Goal: Task Accomplishment & Management: Use online tool/utility

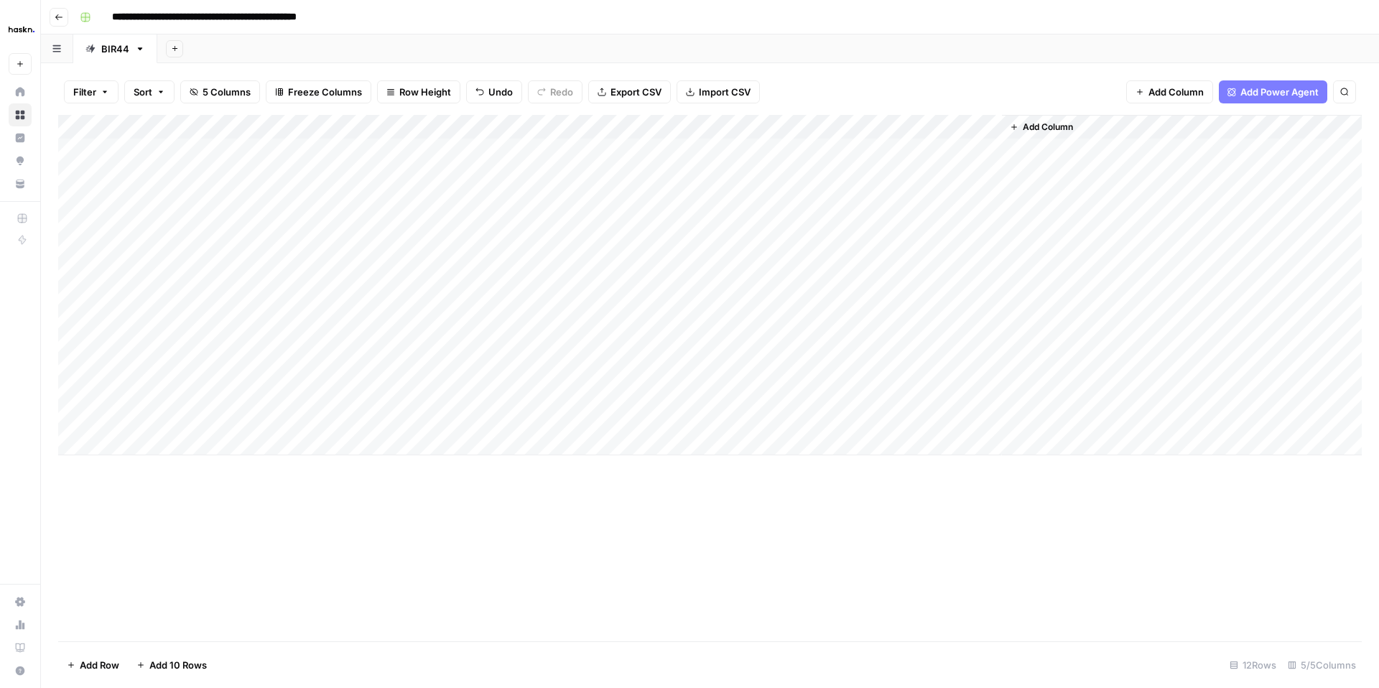
click at [995, 315] on div "Add Column" at bounding box center [709, 285] width 1303 height 340
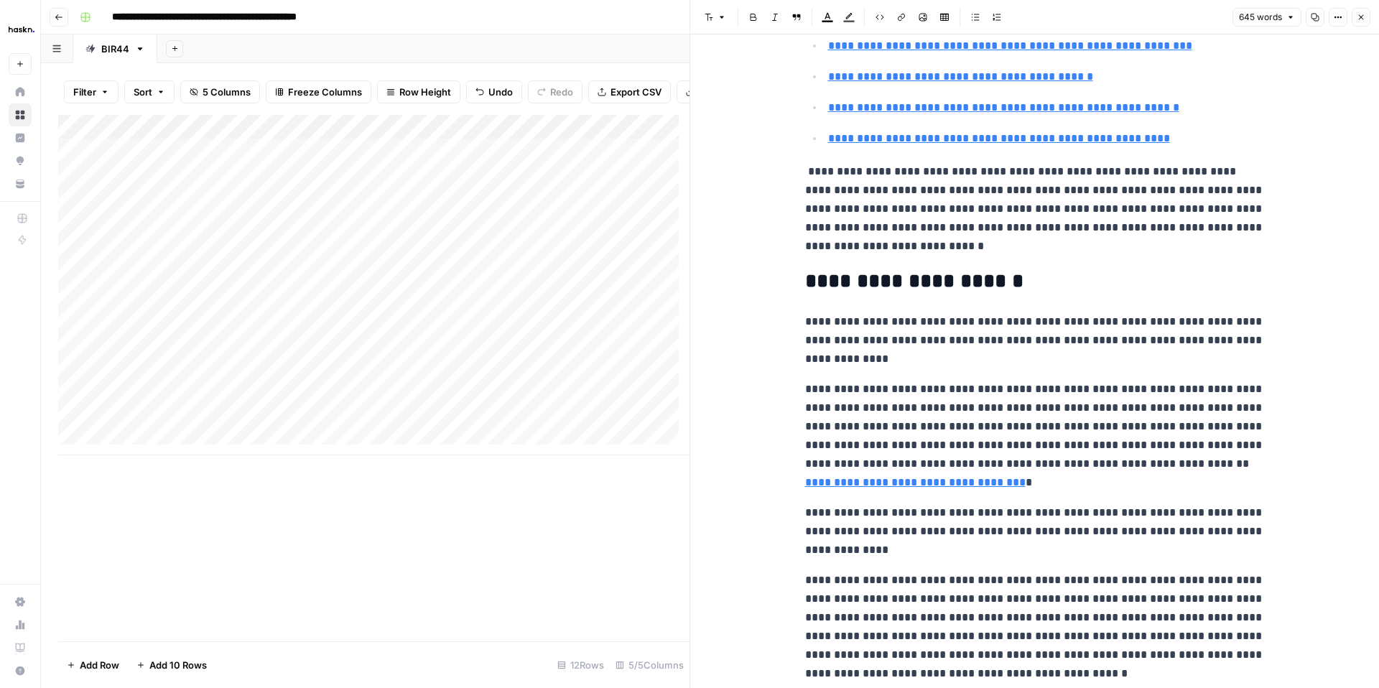
scroll to position [526, 0]
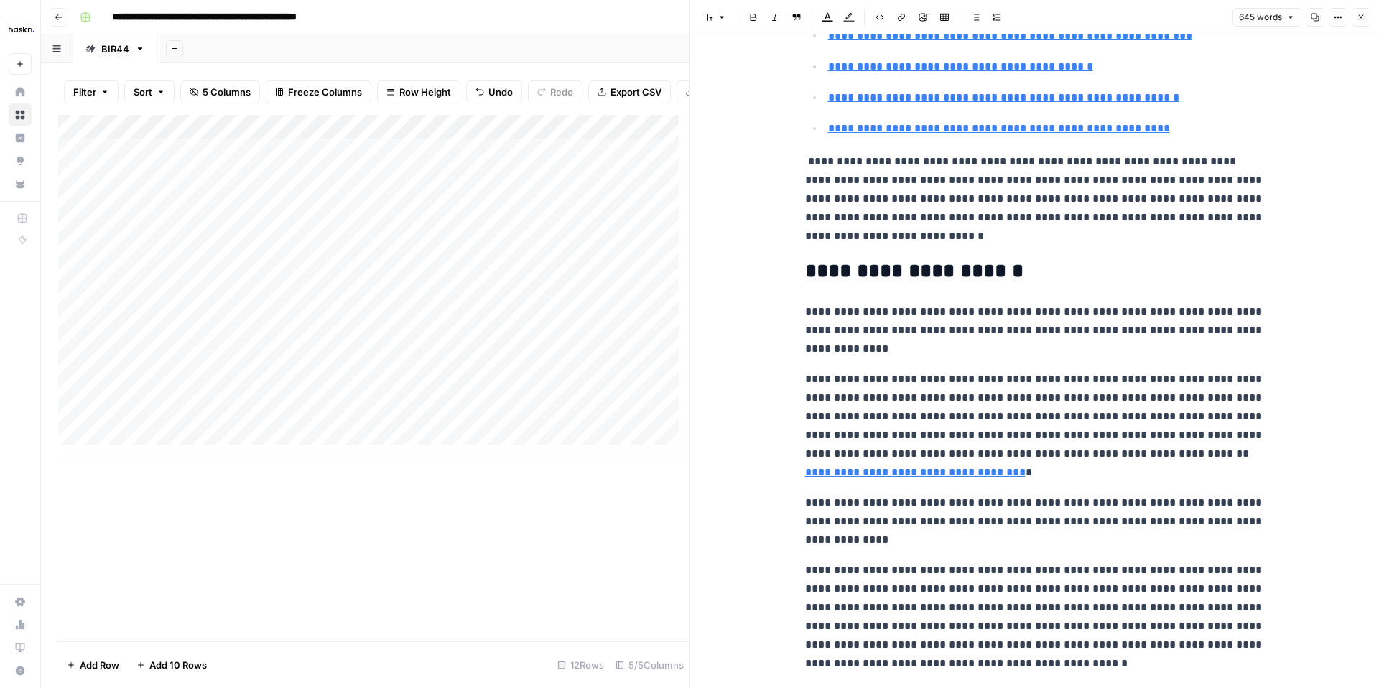
type input "#limites-actuelles"
type input "#comparaison-ia"
click at [1319, 22] on button "Copy" at bounding box center [1314, 17] width 19 height 19
click at [1333, 19] on icon "button" at bounding box center [1337, 17] width 9 height 9
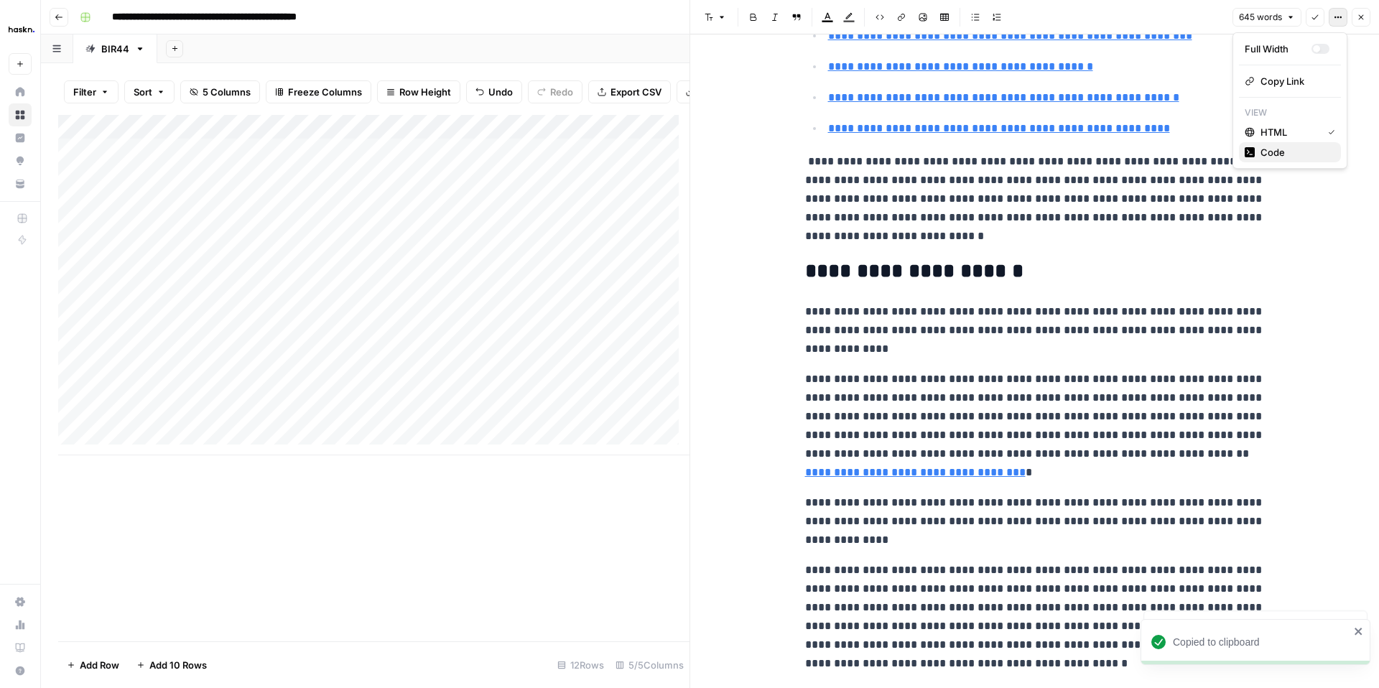
click at [1262, 151] on span "Code" at bounding box center [1294, 152] width 69 height 14
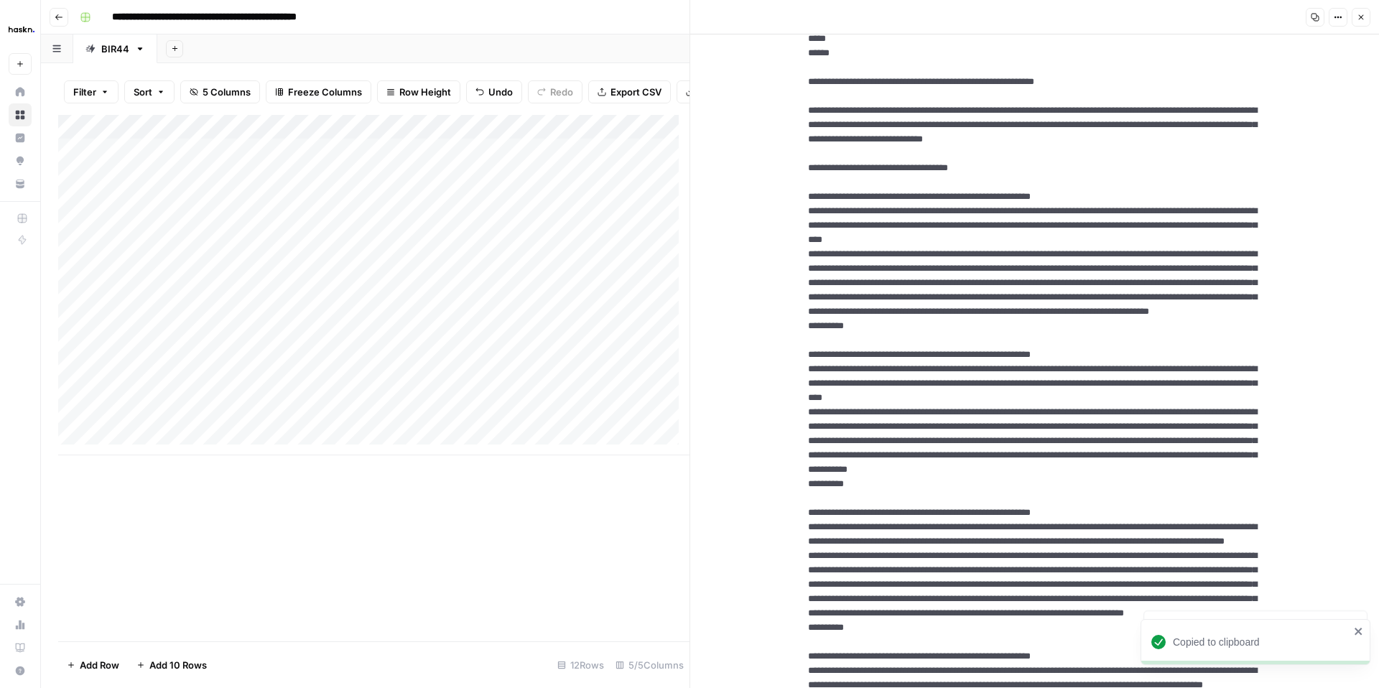
click at [1262, 150] on textarea at bounding box center [1034, 513] width 477 height 1962
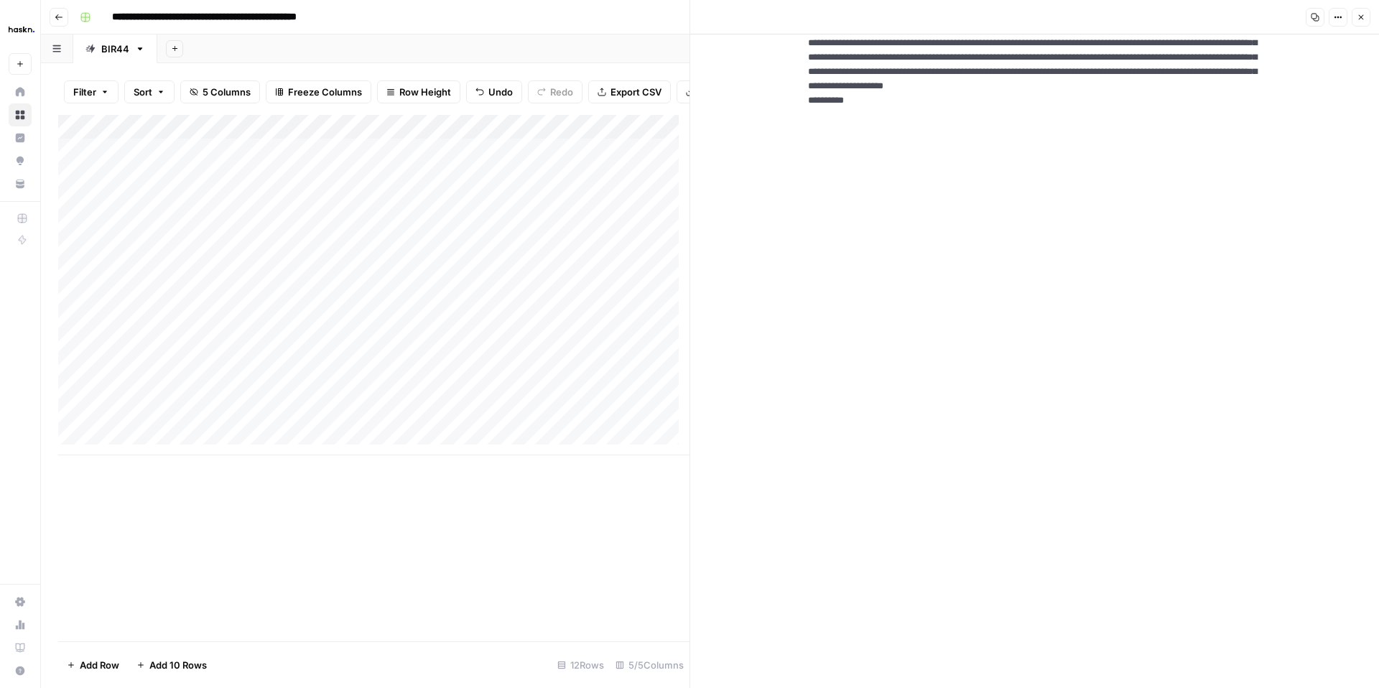
scroll to position [1382, 0]
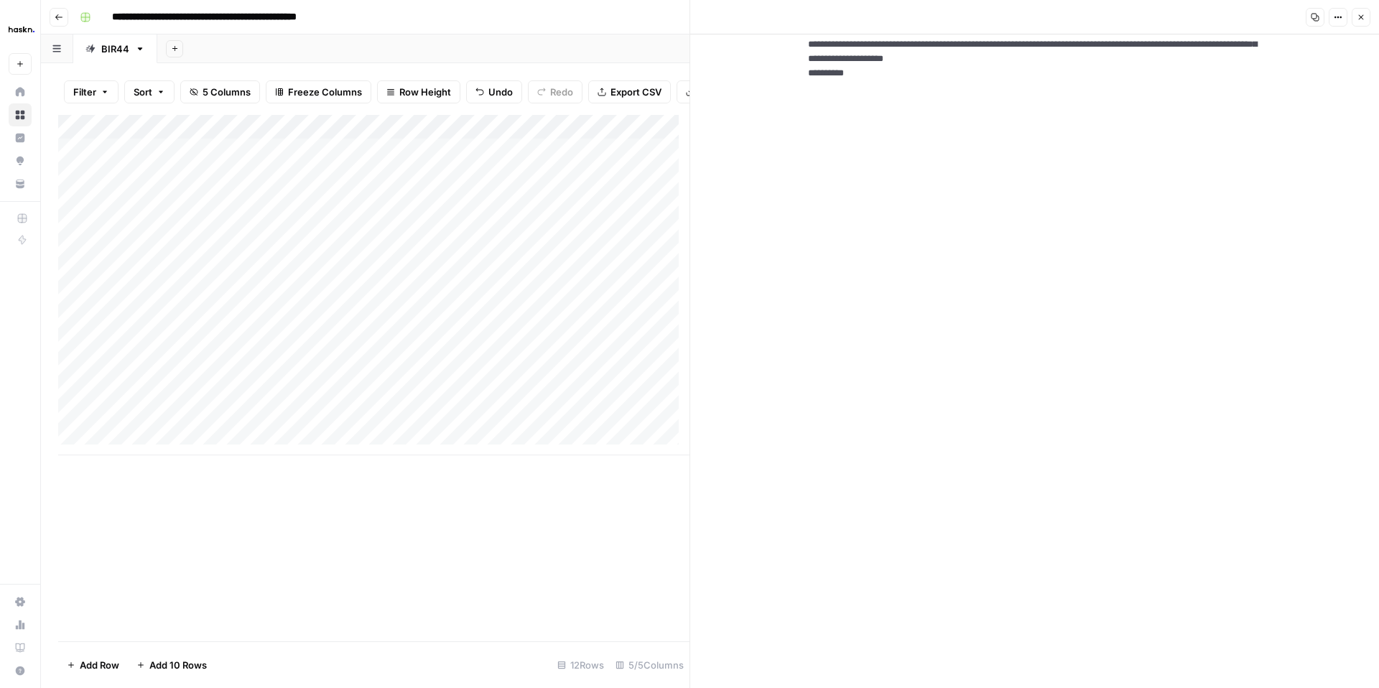
drag, startPoint x: 803, startPoint y: 136, endPoint x: 945, endPoint y: 601, distance: 486.6
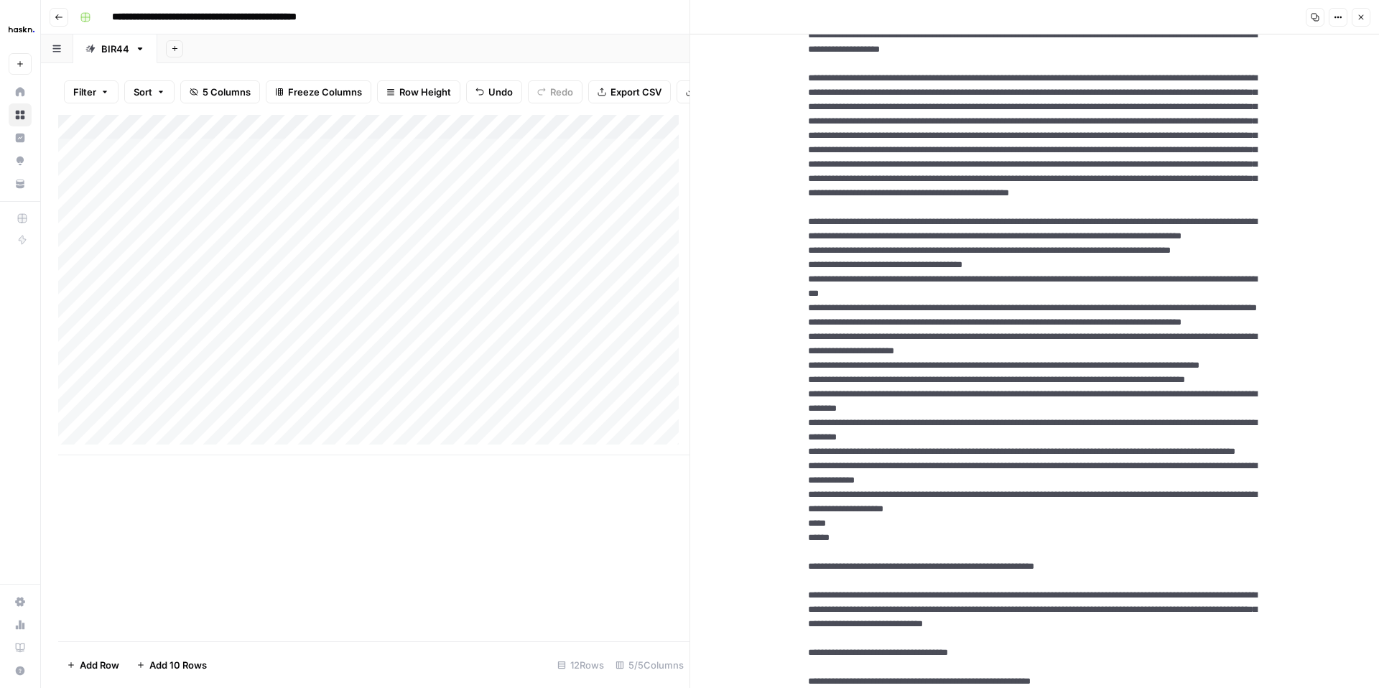
scroll to position [0, 0]
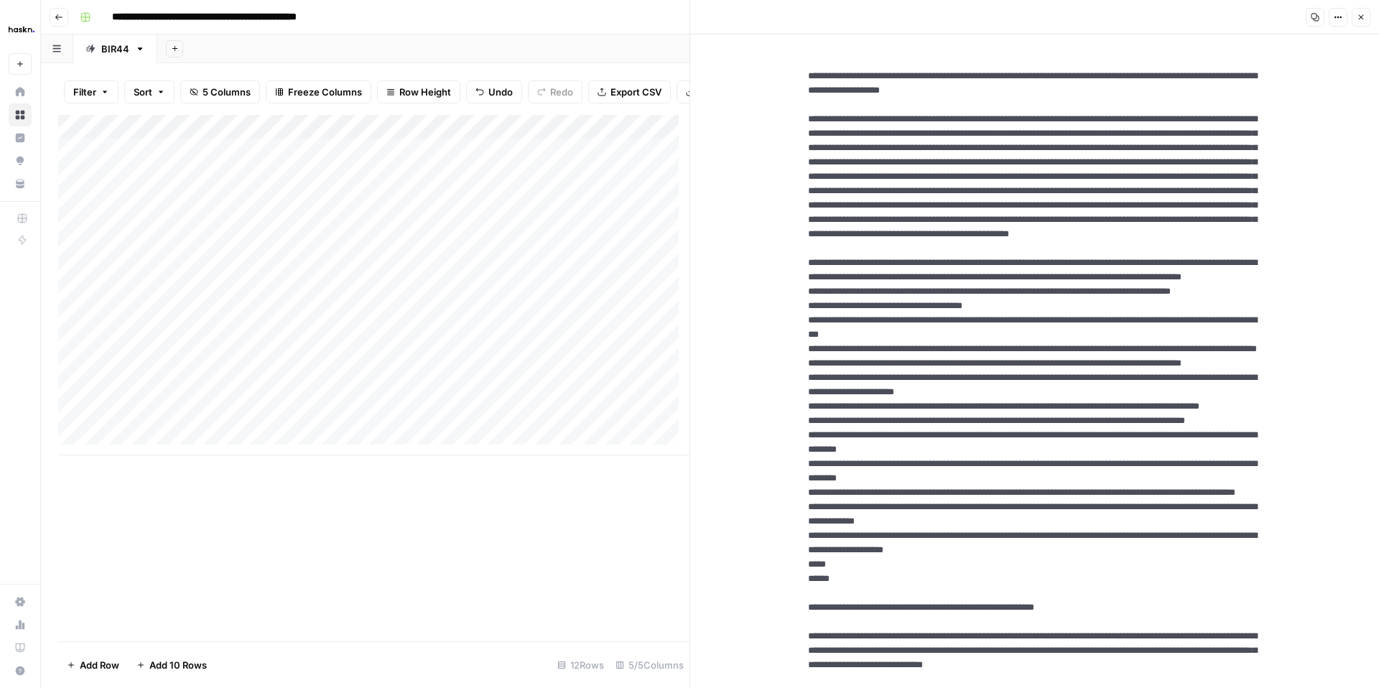
drag, startPoint x: 1194, startPoint y: 88, endPoint x: 799, endPoint y: 74, distance: 395.2
